Goal: Transaction & Acquisition: Book appointment/travel/reservation

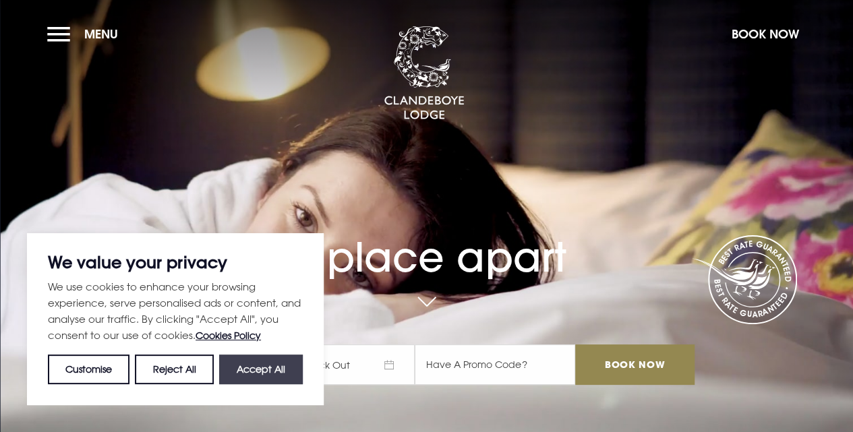
click at [271, 382] on button "Accept All" at bounding box center [261, 370] width 84 height 30
checkbox input "true"
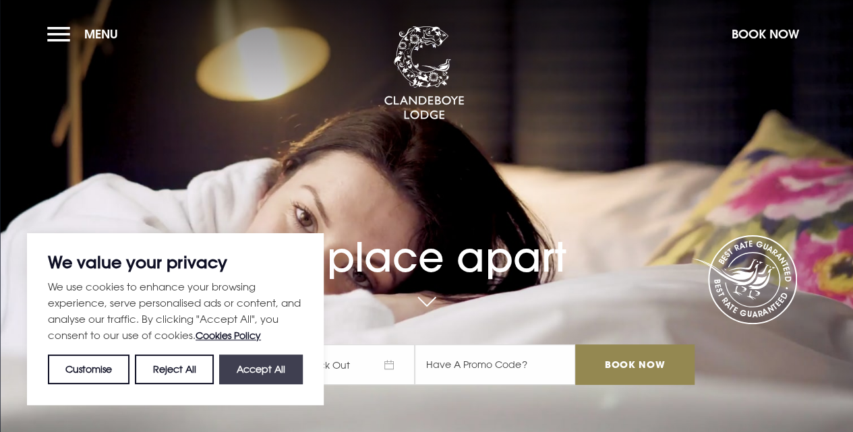
checkbox input "true"
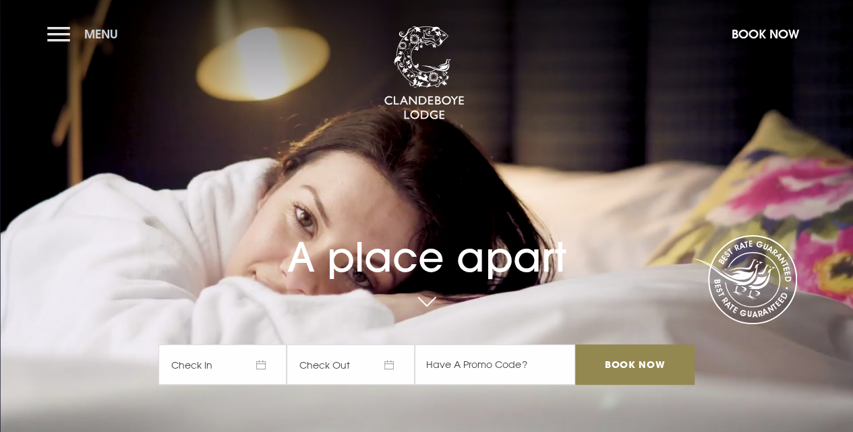
click at [66, 45] on button "Menu" at bounding box center [86, 34] width 78 height 29
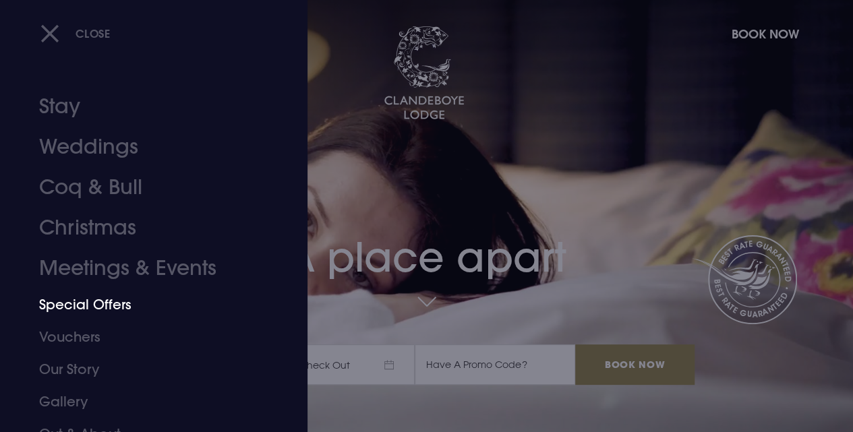
click at [98, 308] on link "Special Offers" at bounding box center [144, 305] width 211 height 32
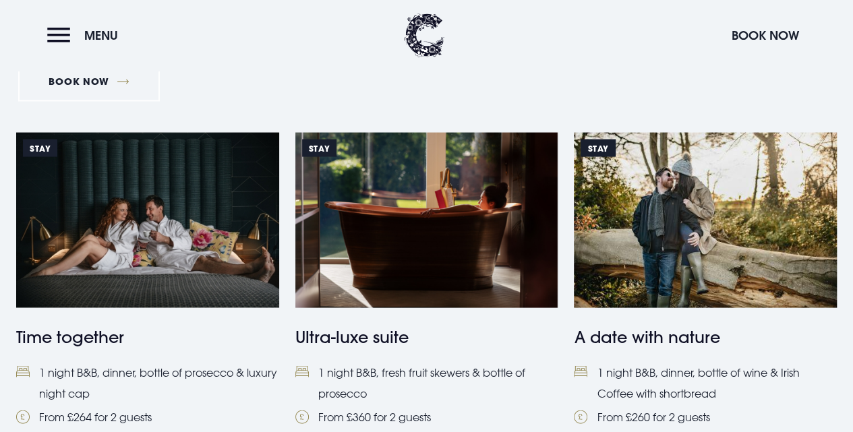
scroll to position [1349, 0]
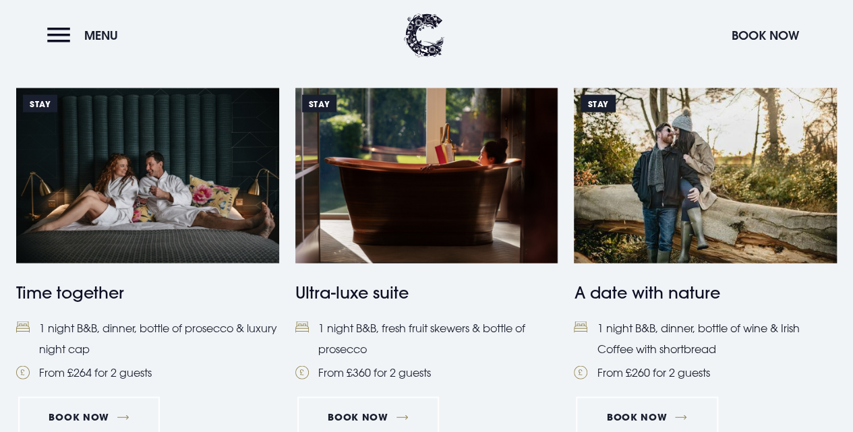
click at [702, 331] on li "1 night B&B, dinner, bottle of wine & Irish Coffee with shortbread" at bounding box center [705, 338] width 263 height 41
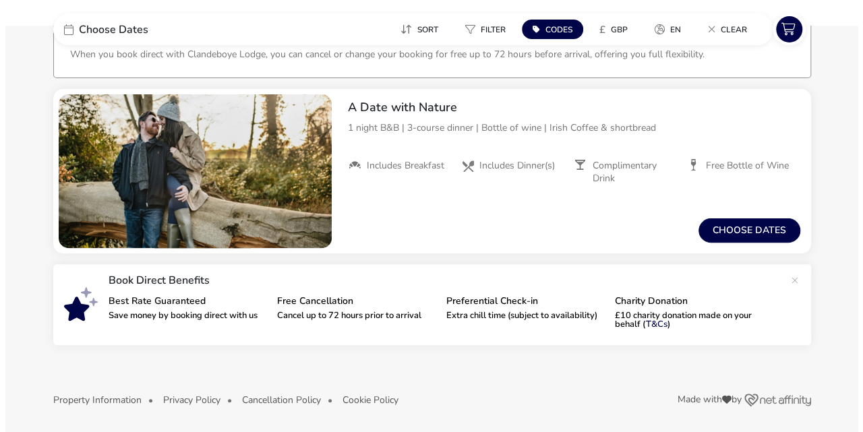
scroll to position [90, 0]
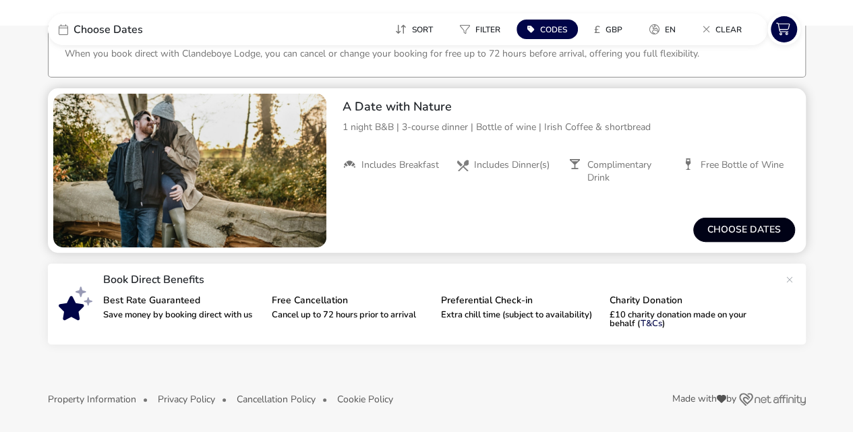
click at [745, 234] on button "Choose dates" at bounding box center [744, 230] width 102 height 24
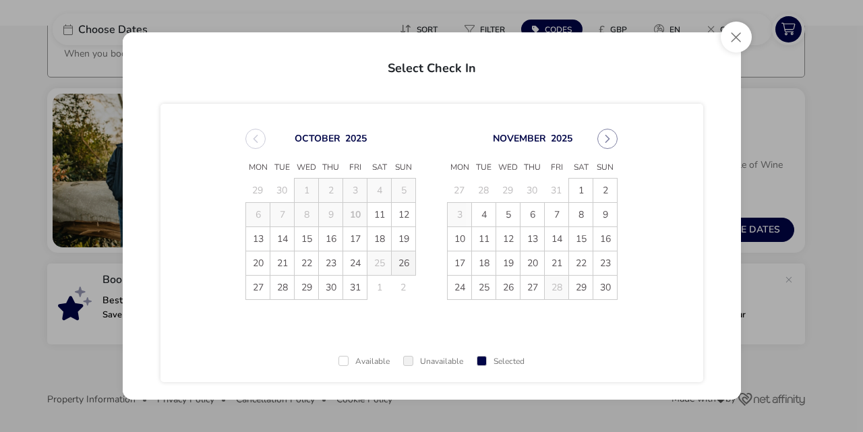
click at [406, 268] on span "26" at bounding box center [404, 264] width 24 height 24
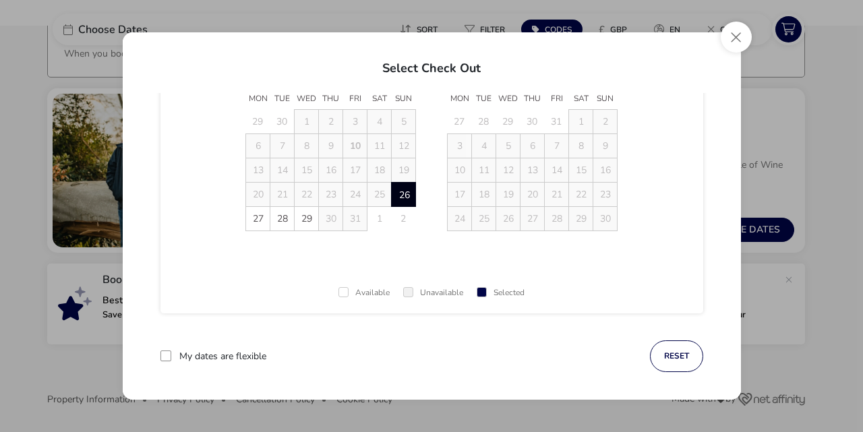
scroll to position [69, 0]
click at [252, 221] on span "27" at bounding box center [258, 218] width 24 height 24
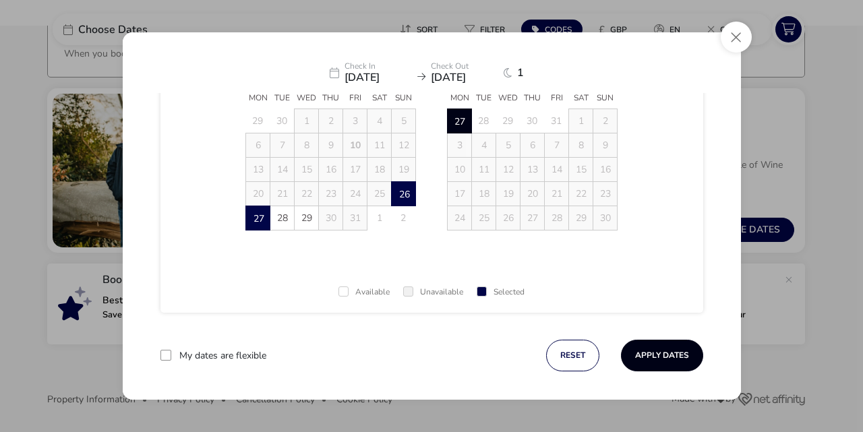
click at [663, 347] on button "Apply Dates" at bounding box center [662, 356] width 82 height 32
